Goal: Information Seeking & Learning: Find specific fact

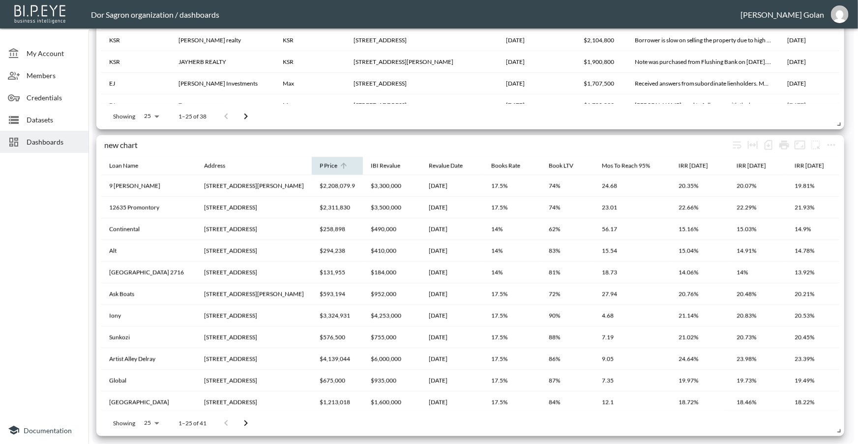
click at [339, 169] on icon at bounding box center [343, 165] width 9 height 9
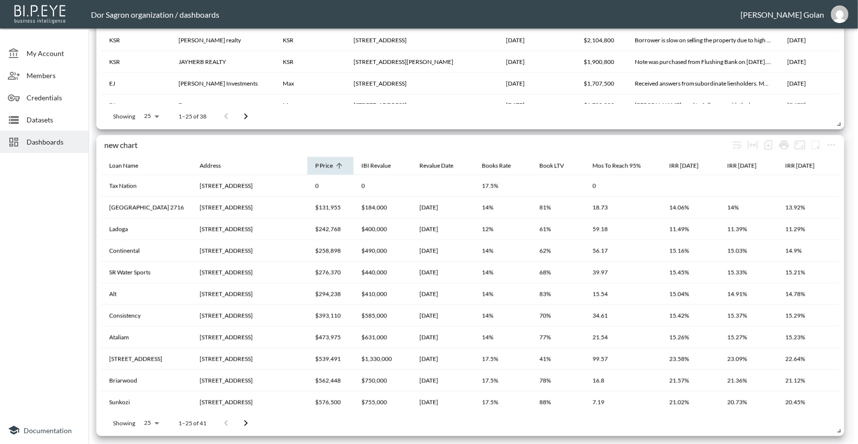
click at [333, 167] on div "P Price" at bounding box center [324, 166] width 18 height 12
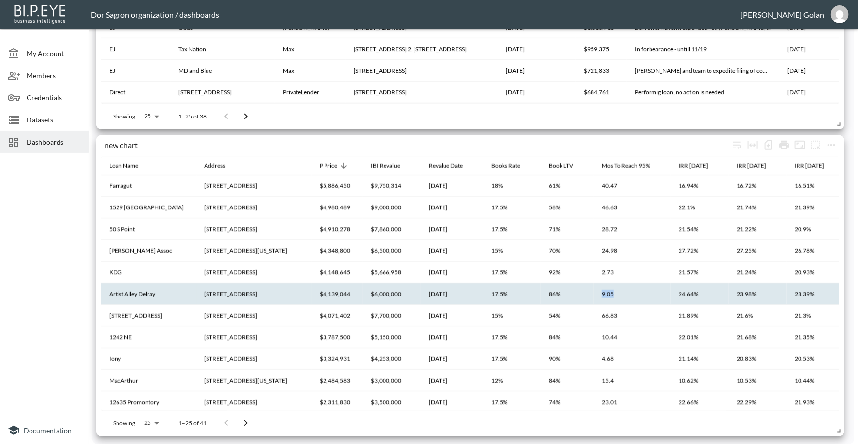
drag, startPoint x: 600, startPoint y: 294, endPoint x: 614, endPoint y: 295, distance: 14.3
click at [601, 295] on th "9.05" at bounding box center [632, 294] width 77 height 22
drag, startPoint x: 603, startPoint y: 295, endPoint x: 618, endPoint y: 293, distance: 14.4
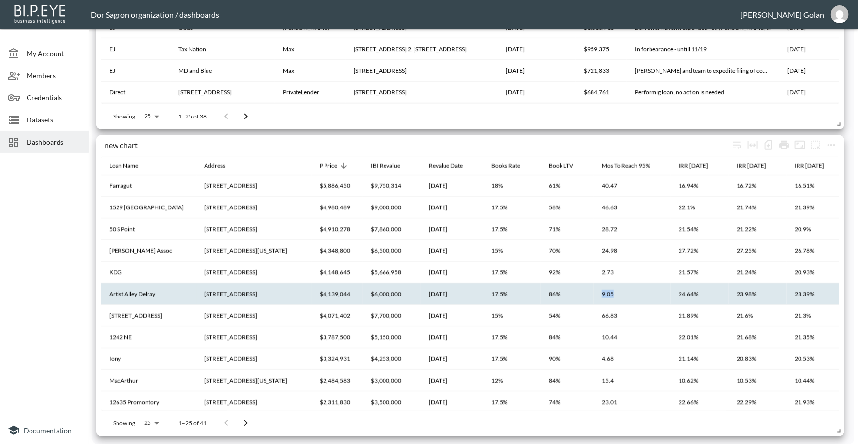
click at [618, 293] on th "9.05" at bounding box center [632, 294] width 77 height 22
click at [603, 291] on th "9.05" at bounding box center [632, 294] width 77 height 22
drag, startPoint x: 596, startPoint y: 292, endPoint x: 618, endPoint y: 293, distance: 22.7
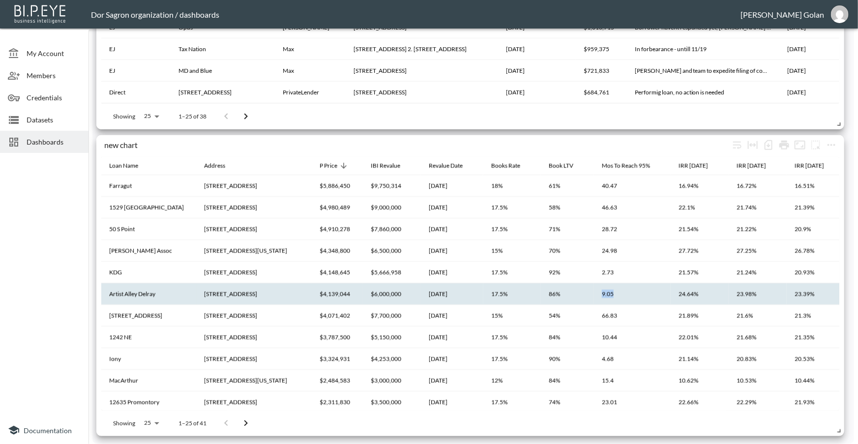
drag, startPoint x: 602, startPoint y: 290, endPoint x: 616, endPoint y: 291, distance: 14.3
click at [615, 291] on th "9.05" at bounding box center [632, 294] width 77 height 22
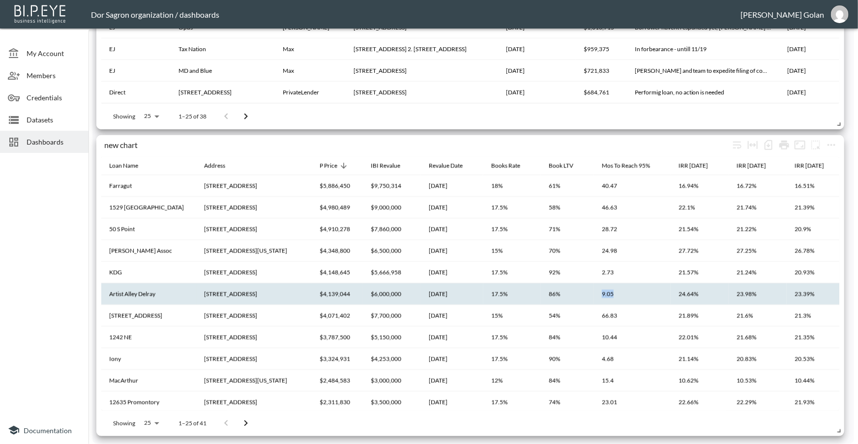
drag, startPoint x: 600, startPoint y: 293, endPoint x: 618, endPoint y: 294, distance: 18.2
click at [618, 294] on th "9.05" at bounding box center [632, 294] width 77 height 22
click at [602, 296] on th "9.05" at bounding box center [632, 294] width 77 height 22
drag, startPoint x: 599, startPoint y: 295, endPoint x: 615, endPoint y: 295, distance: 16.7
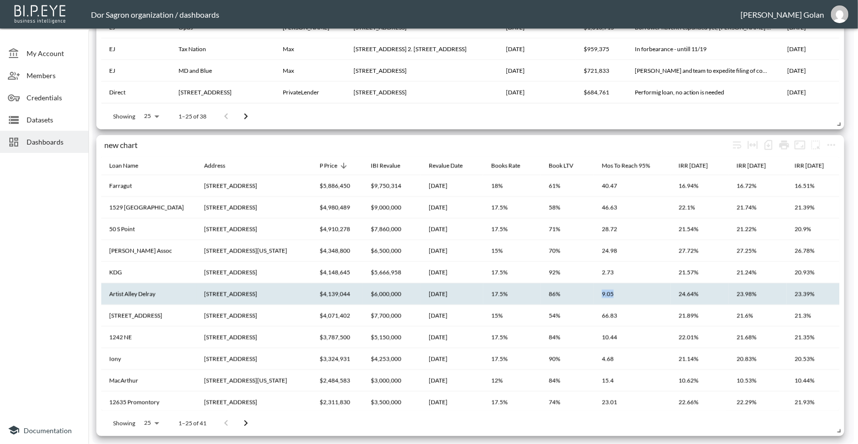
click at [615, 295] on th "9.05" at bounding box center [632, 294] width 77 height 22
drag, startPoint x: 604, startPoint y: 294, endPoint x: 620, endPoint y: 294, distance: 15.2
click at [620, 294] on th "9.05" at bounding box center [632, 294] width 77 height 22
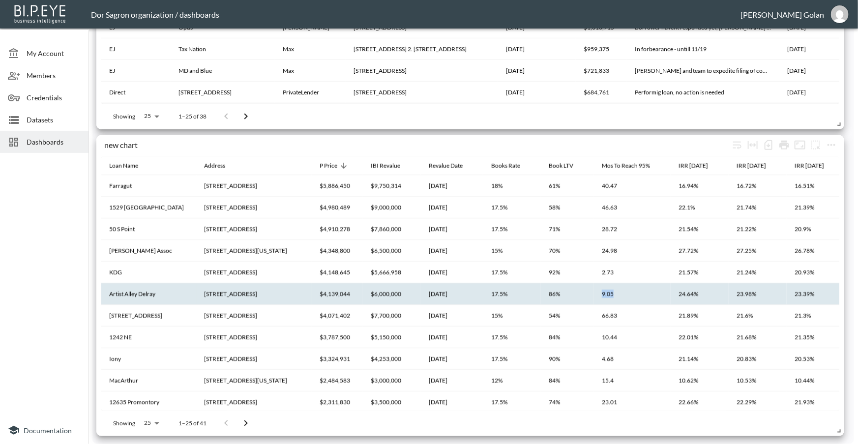
drag, startPoint x: 599, startPoint y: 293, endPoint x: 616, endPoint y: 293, distance: 16.7
click at [616, 293] on th "9.05" at bounding box center [632, 294] width 77 height 22
drag, startPoint x: 600, startPoint y: 292, endPoint x: 618, endPoint y: 291, distance: 18.2
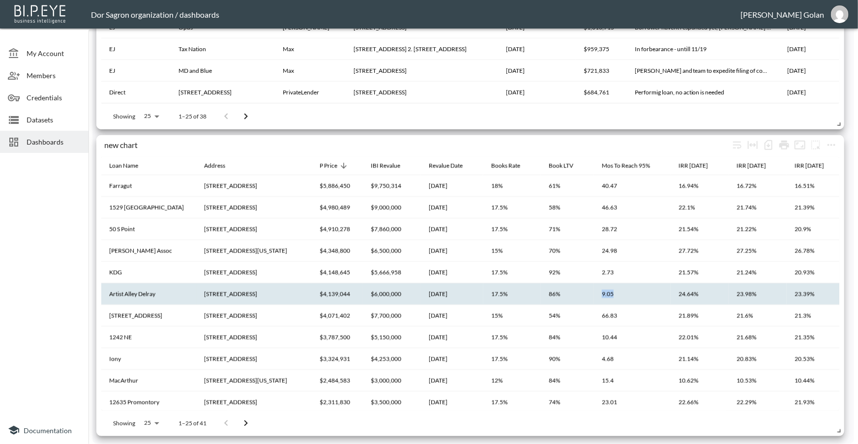
click at [618, 291] on th "9.05" at bounding box center [632, 294] width 77 height 22
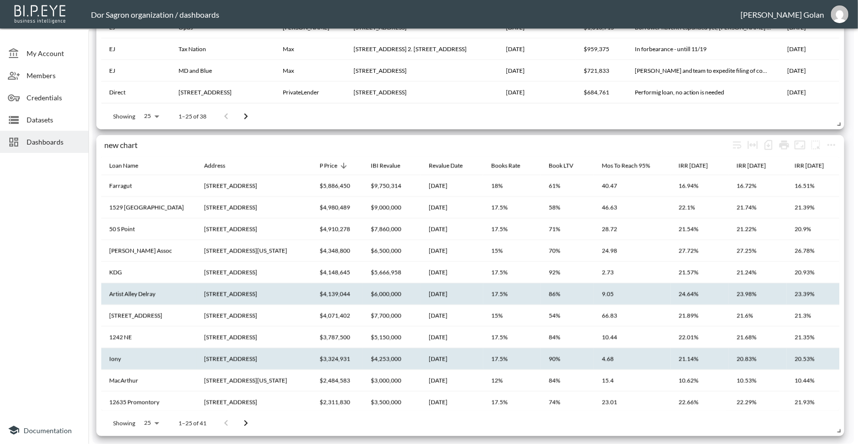
scroll to position [89, 0]
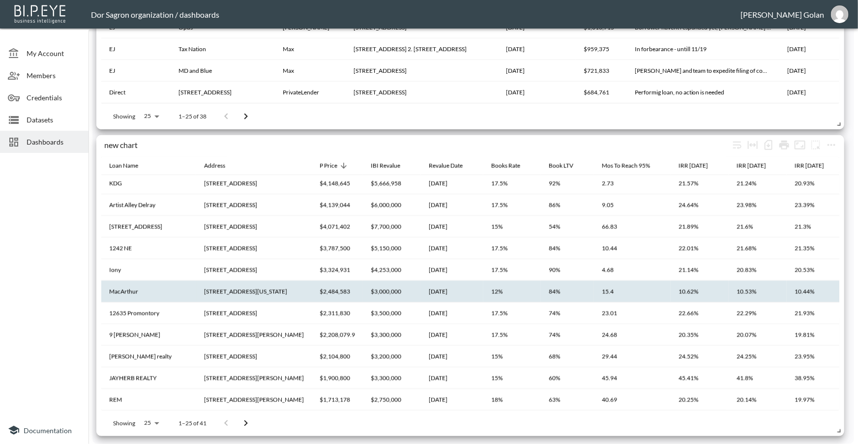
click at [594, 294] on th "15.4" at bounding box center [632, 292] width 77 height 22
click at [560, 292] on th "84%" at bounding box center [567, 292] width 53 height 22
click at [120, 290] on th "MacArthur" at bounding box center [148, 292] width 95 height 22
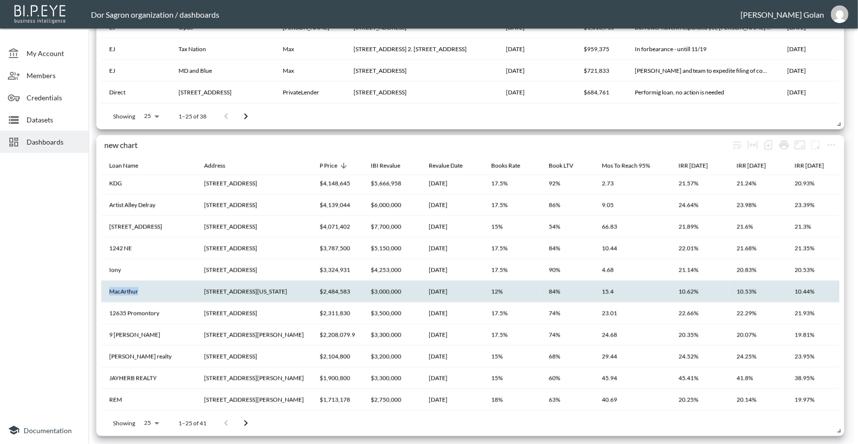
copy th "MacArthur"
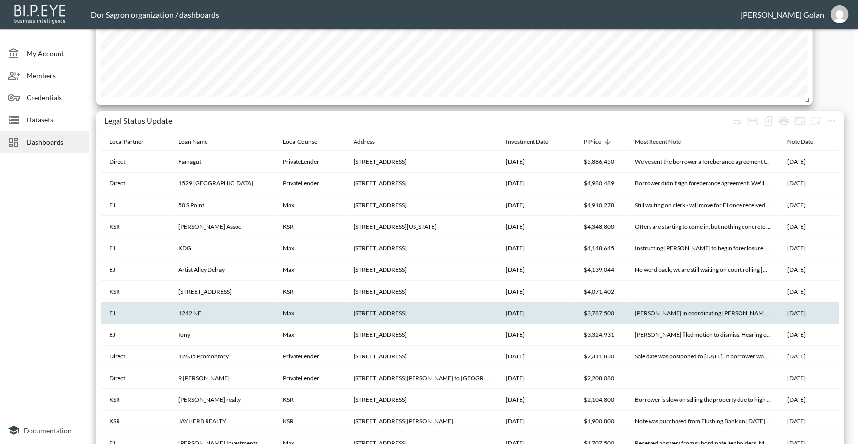
scroll to position [1816, 0]
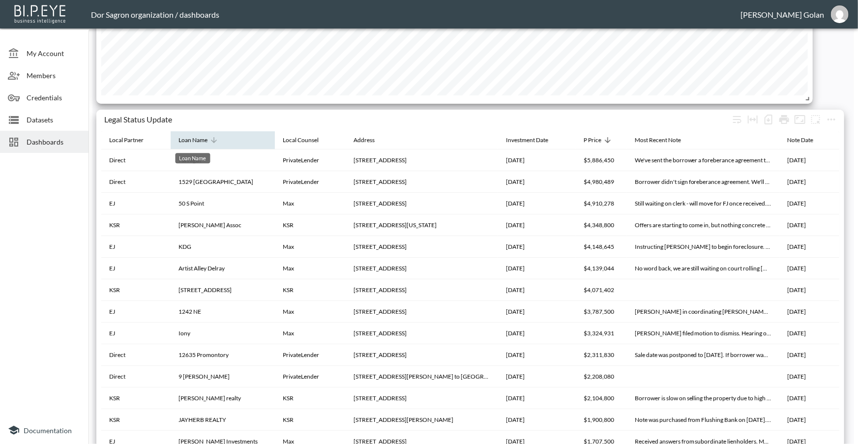
click at [204, 141] on div "Loan Name" at bounding box center [193, 140] width 29 height 12
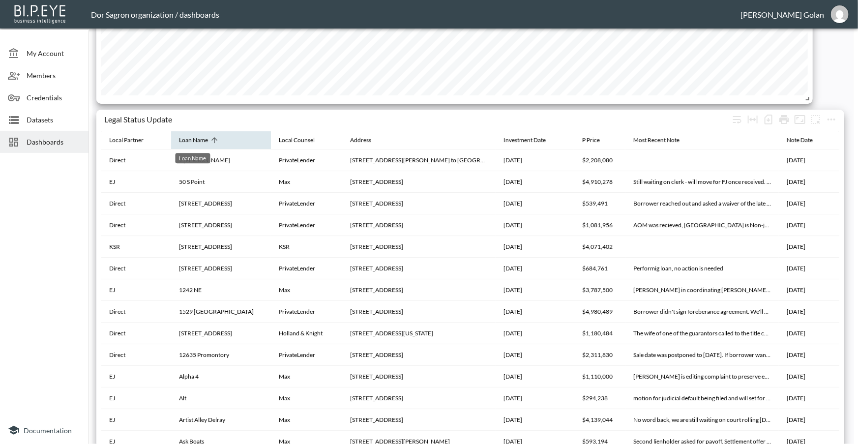
click at [186, 143] on div "Loan Name" at bounding box center [193, 140] width 29 height 12
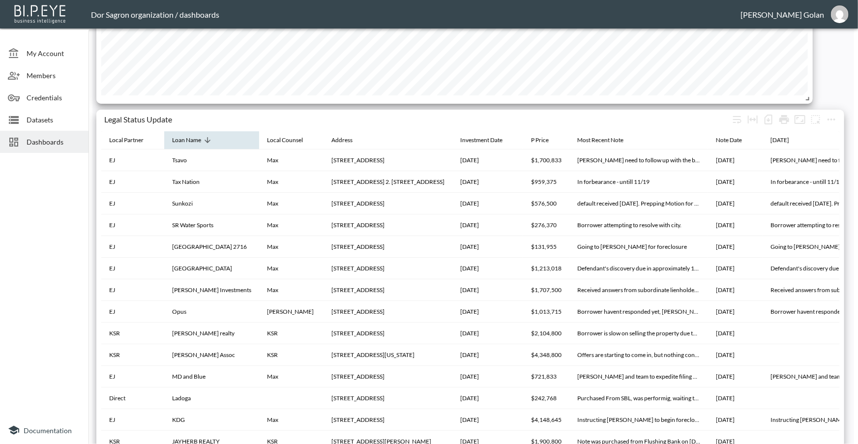
click at [214, 144] on th "Loan Name" at bounding box center [211, 140] width 95 height 19
click at [207, 139] on icon at bounding box center [207, 140] width 9 height 9
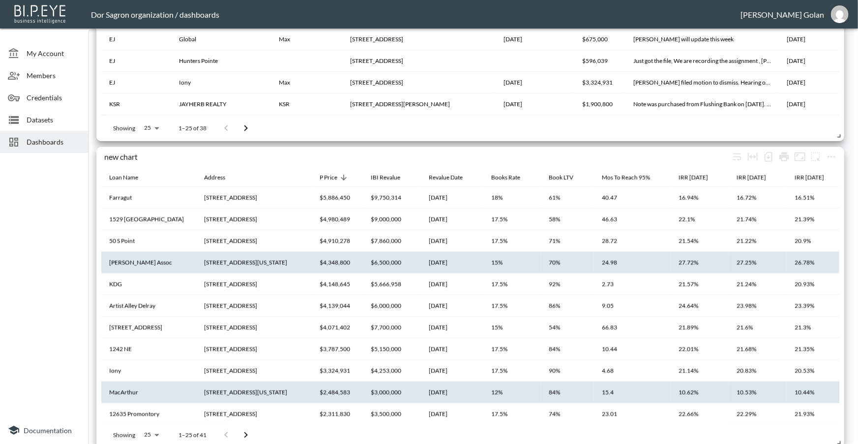
scroll to position [2174, 0]
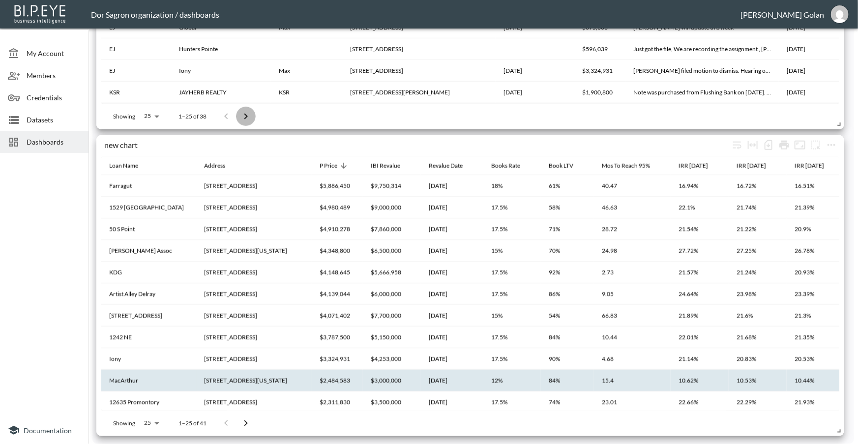
click at [244, 113] on icon "Go to next page" at bounding box center [246, 117] width 12 height 12
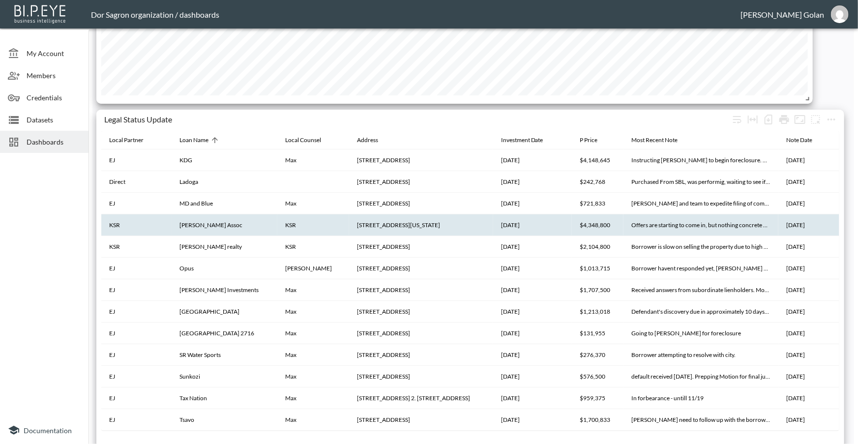
scroll to position [1905, 0]
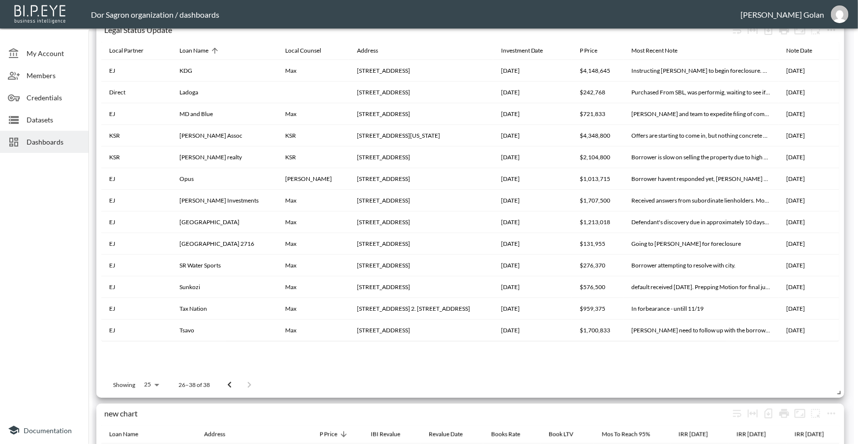
click at [226, 385] on icon "Go to previous page" at bounding box center [230, 385] width 12 height 12
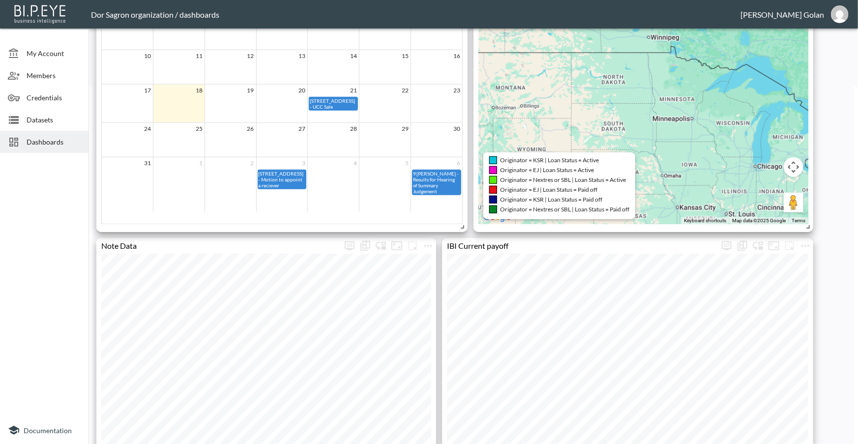
scroll to position [0, 0]
